Goal: Find specific page/section: Find specific page/section

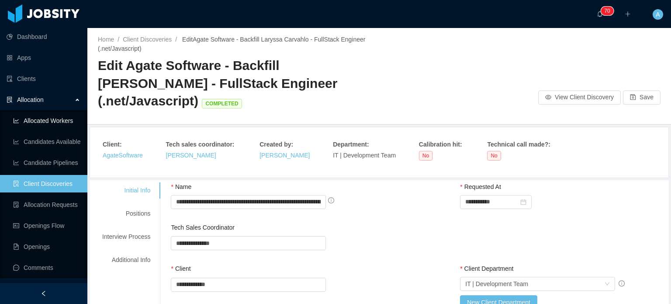
click at [40, 121] on link "Allocated Workers" at bounding box center [46, 120] width 67 height 17
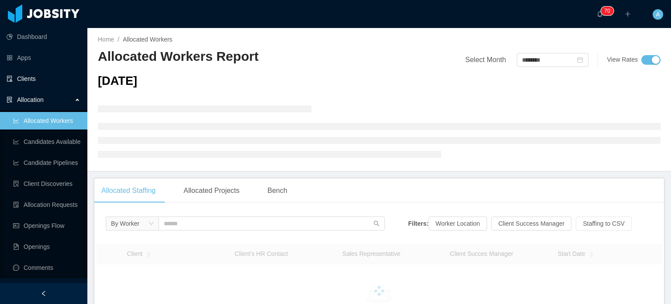
click at [37, 82] on link "Clients" at bounding box center [44, 78] width 74 height 17
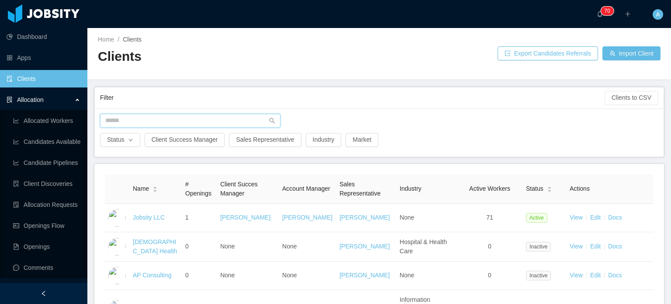
click at [138, 124] on input "text" at bounding box center [190, 121] width 180 height 14
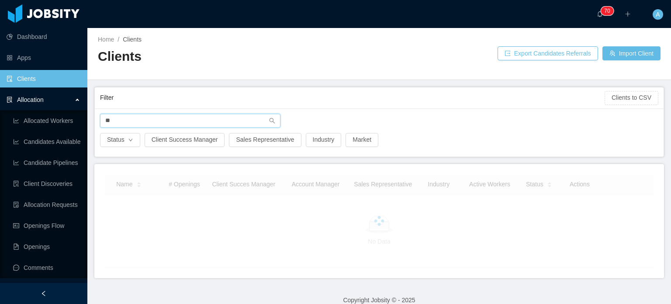
type input "*"
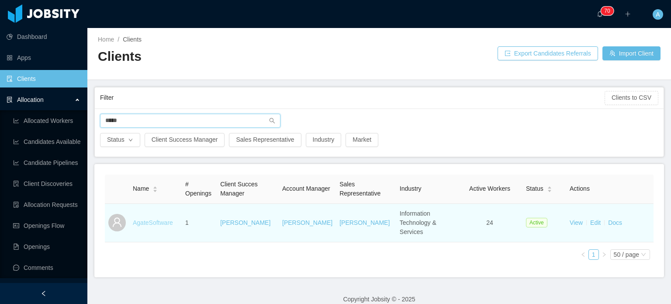
type input "*****"
click at [154, 219] on link "AgateSoftware" at bounding box center [153, 222] width 40 height 7
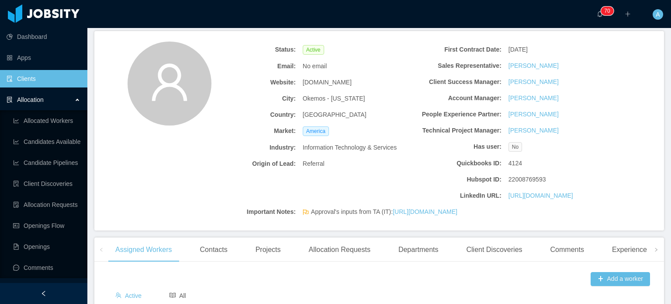
scroll to position [54, 0]
